Goal: Book appointment/travel/reservation

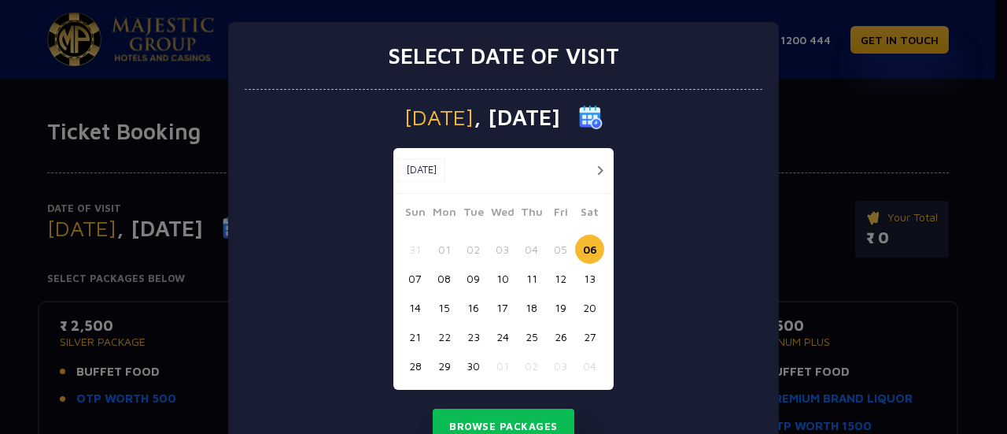
click at [475, 311] on button "16" at bounding box center [473, 307] width 29 height 29
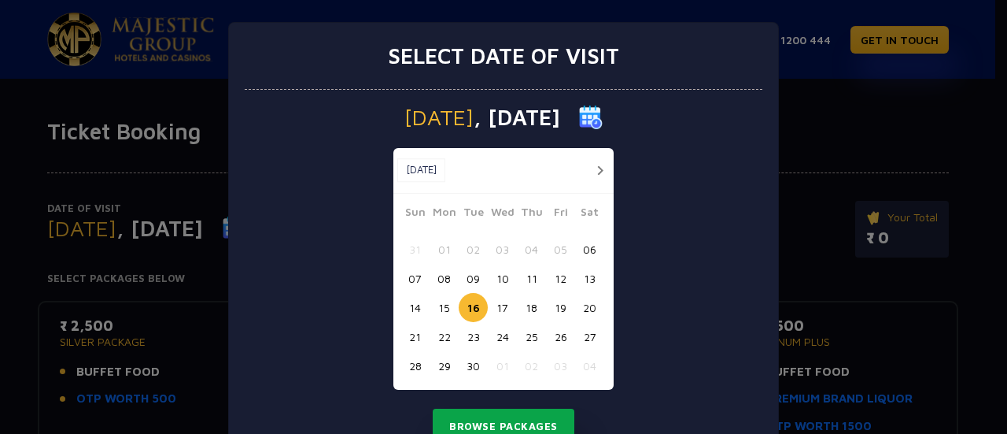
click at [495, 423] on button "Browse Packages" at bounding box center [504, 426] width 142 height 36
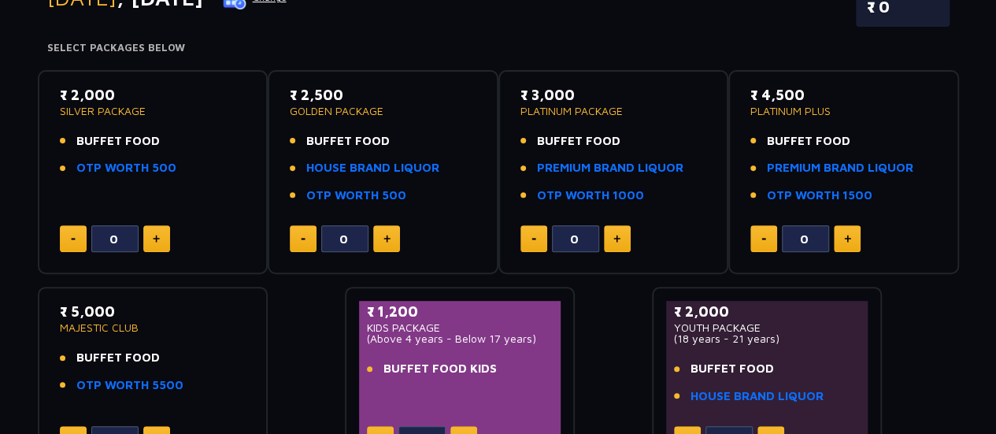
scroll to position [231, 0]
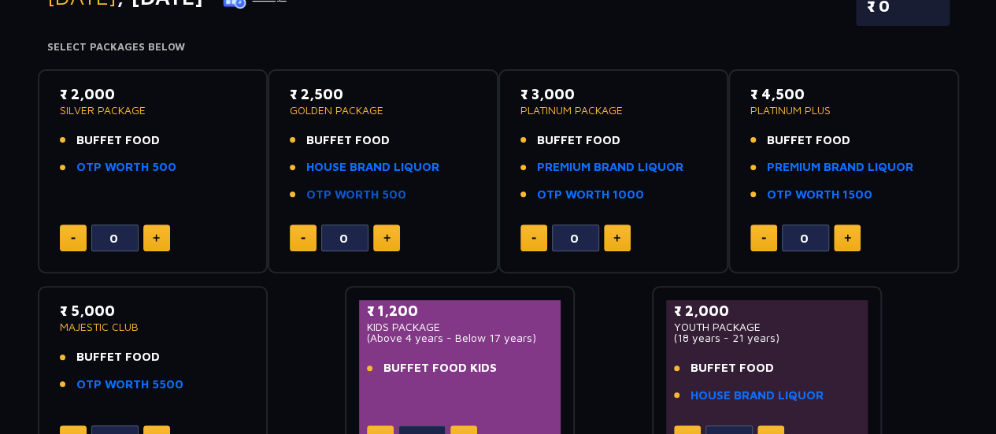
drag, startPoint x: 390, startPoint y: 200, endPoint x: 370, endPoint y: 196, distance: 20.8
click at [370, 196] on link "OTP WORTH 500" at bounding box center [356, 195] width 100 height 18
click at [389, 164] on link "HOUSE BRAND LIQUOR" at bounding box center [372, 167] width 133 height 18
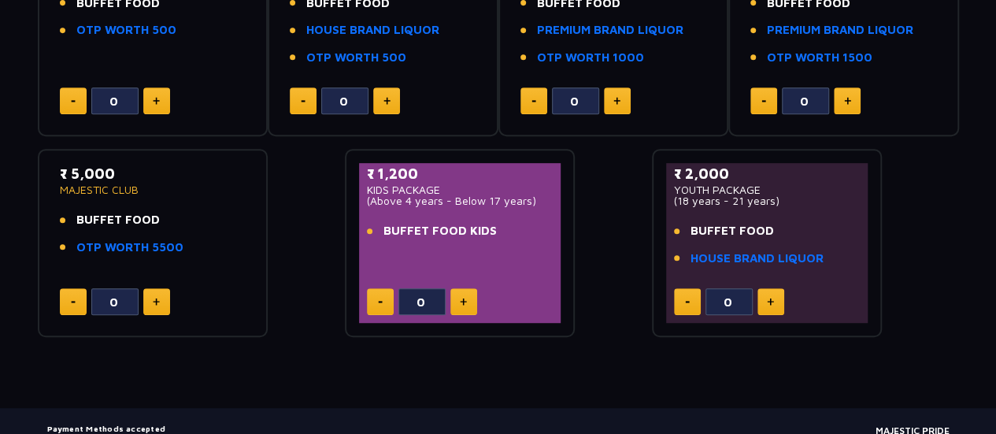
scroll to position [370, 0]
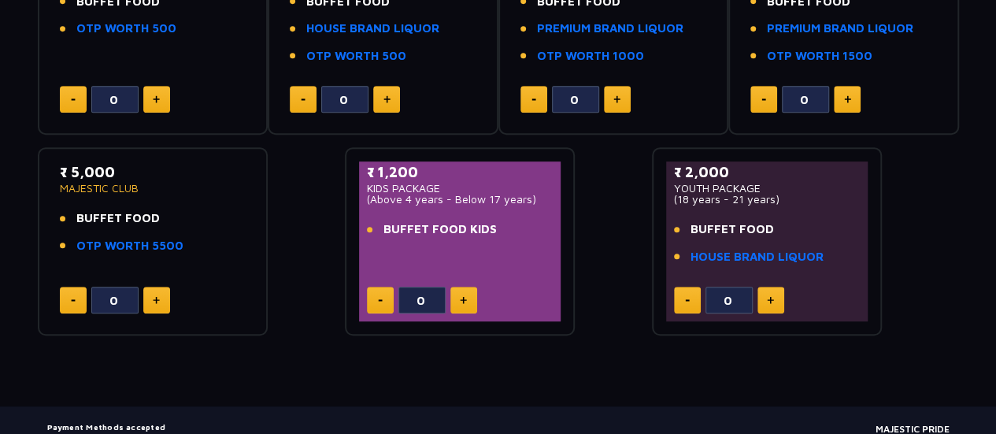
click at [389, 107] on button at bounding box center [386, 99] width 27 height 27
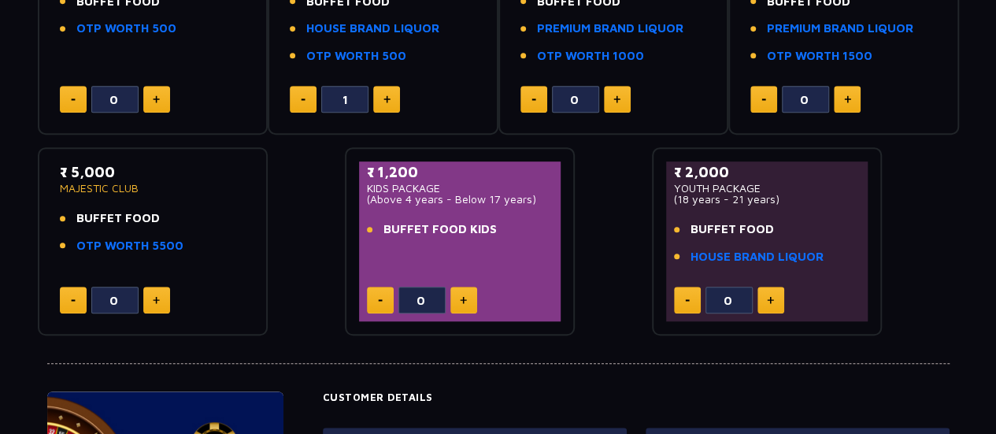
click at [389, 107] on button at bounding box center [386, 99] width 27 height 27
type input "4"
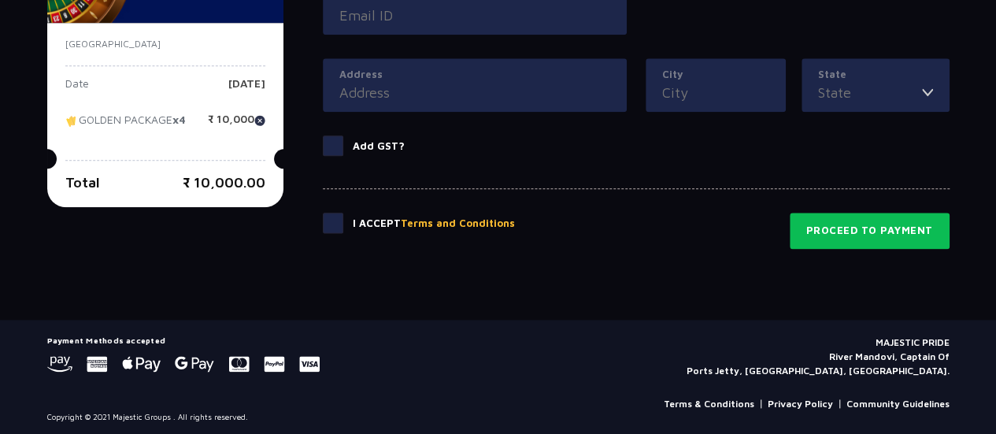
scroll to position [895, 0]
